Goal: Find specific page/section: Find specific page/section

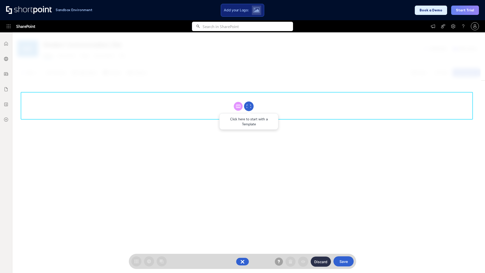
click at [249, 106] on circle at bounding box center [249, 107] width 10 height 10
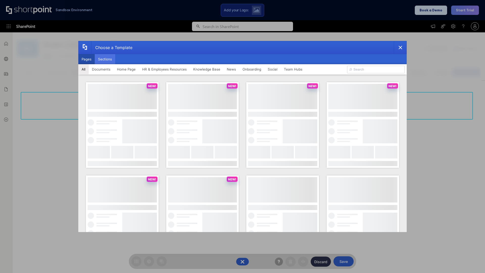
click at [105, 59] on button "Sections" at bounding box center [105, 59] width 20 height 10
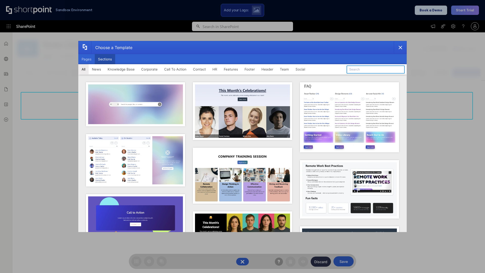
type input "Features Kit 4"
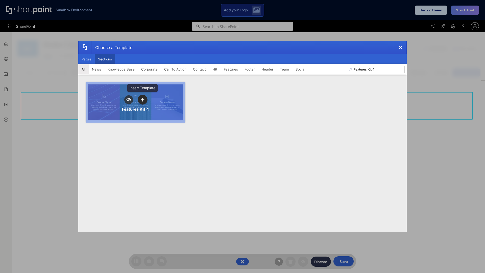
click at [142, 99] on icon "template selector" at bounding box center [143, 100] width 4 height 4
